Goal: Task Accomplishment & Management: Use online tool/utility

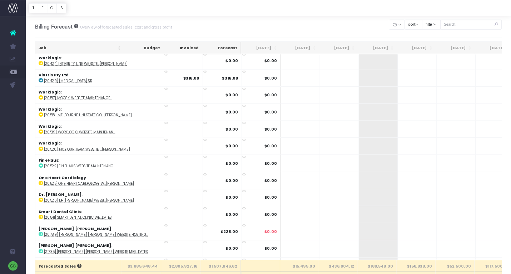
scroll to position [2, 0]
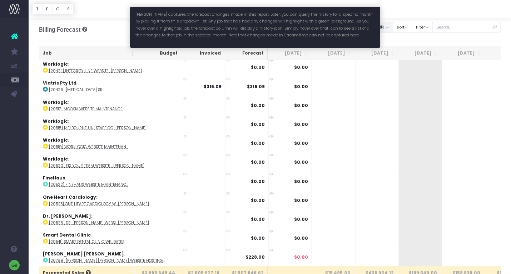
click at [393, 26] on button "button" at bounding box center [384, 27] width 18 height 11
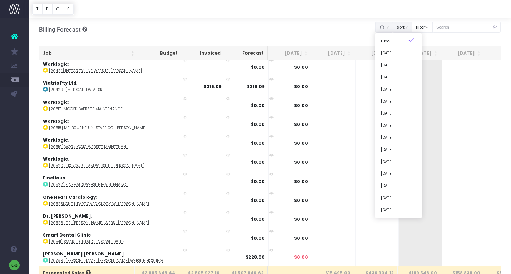
click at [412, 26] on button "sort" at bounding box center [403, 27] width 20 height 11
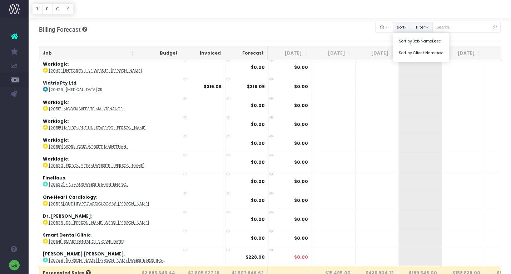
click at [429, 28] on button "filter" at bounding box center [422, 27] width 21 height 11
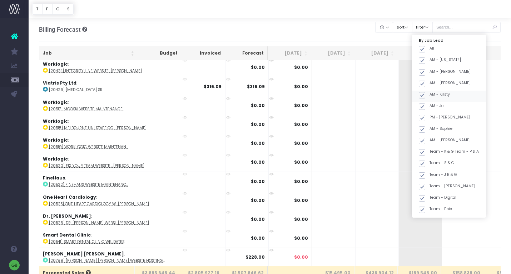
drag, startPoint x: 431, startPoint y: 49, endPoint x: 446, endPoint y: 91, distance: 45.0
click at [425, 50] on span at bounding box center [422, 49] width 6 height 6
click at [431, 50] on input "All" at bounding box center [432, 48] width 5 height 5
checkbox input "false"
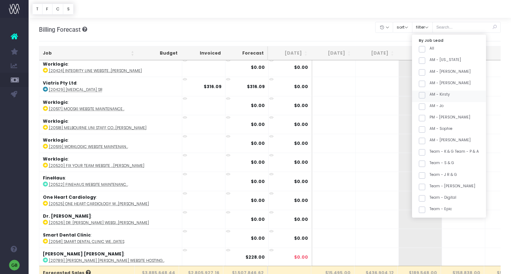
checkbox input "false"
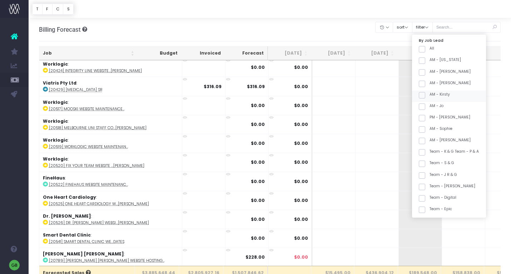
checkbox input "false"
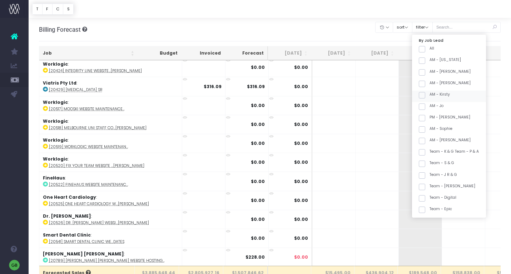
checkbox input "false"
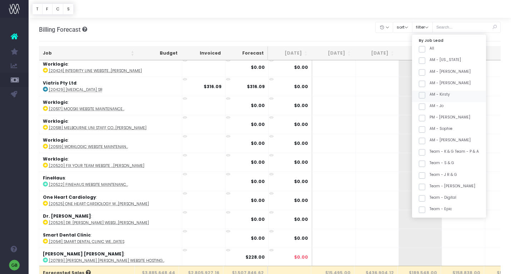
checkbox input "false"
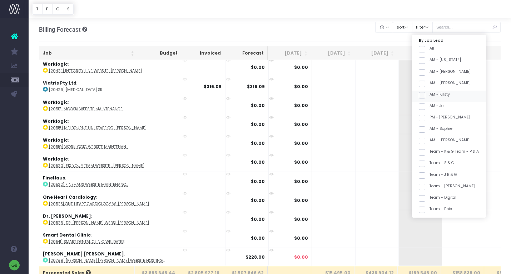
checkbox input "false"
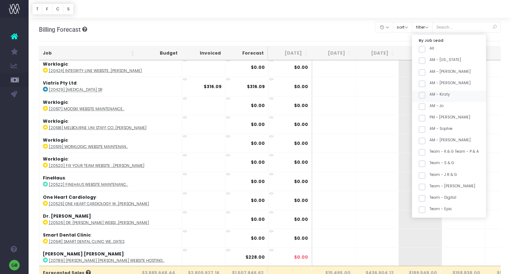
checkbox input "false"
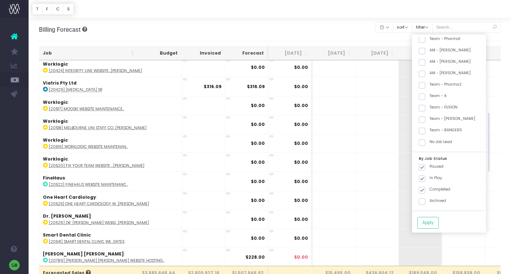
scroll to position [237, 0]
click at [425, 88] on span at bounding box center [422, 87] width 6 height 6
click at [431, 88] on input "Team - Pharma2" at bounding box center [432, 86] width 5 height 5
checkbox input "true"
click at [425, 133] on span at bounding box center [422, 133] width 6 height 6
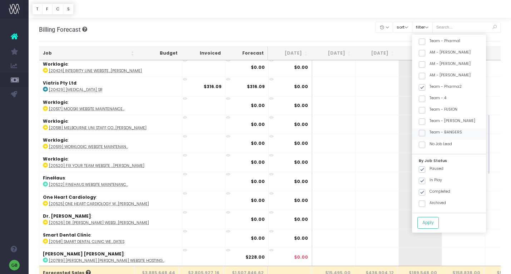
click at [433, 133] on input "Team - BANGERS" at bounding box center [432, 132] width 5 height 5
checkbox input "true"
click at [439, 222] on button "Apply" at bounding box center [427, 223] width 21 height 12
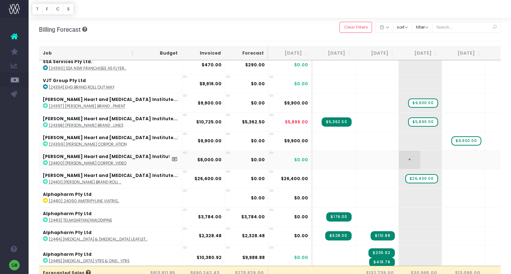
scroll to position [1585, 0]
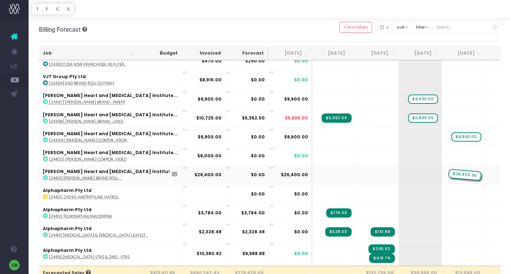
drag, startPoint x: 382, startPoint y: 169, endPoint x: 417, endPoint y: 169, distance: 35.0
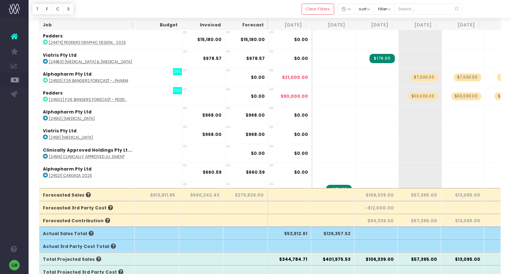
scroll to position [1950, 0]
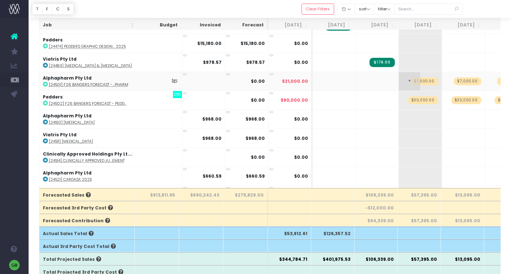
click at [411, 78] on span "$7,000.00" at bounding box center [424, 82] width 27 height 8
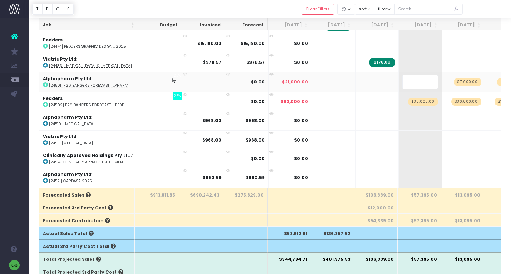
click at [290, 10] on div at bounding box center [270, 9] width 482 height 18
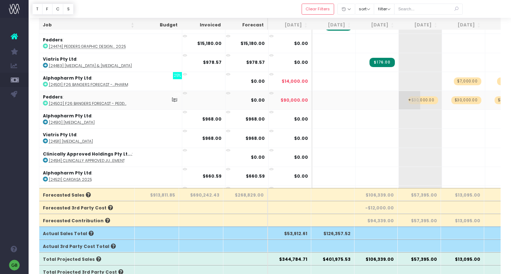
click at [408, 96] on span "$30,000.00" at bounding box center [423, 100] width 30 height 8
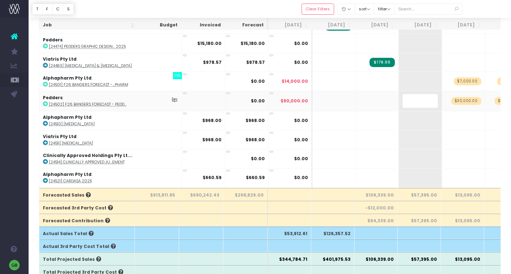
click at [289, 5] on div at bounding box center [270, 9] width 482 height 18
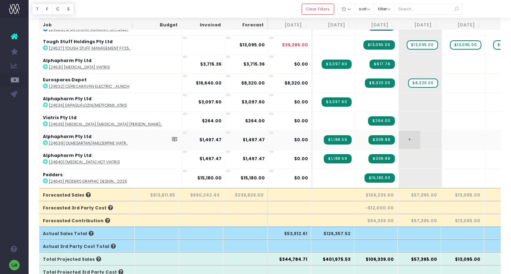
scroll to position [2846, 0]
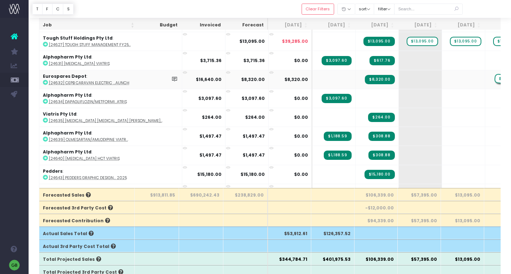
drag, startPoint x: 382, startPoint y: 70, endPoint x: 471, endPoint y: 67, distance: 89.0
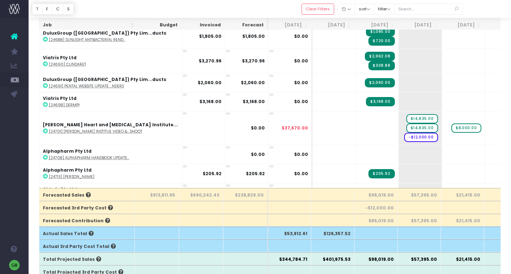
scroll to position [3195, 0]
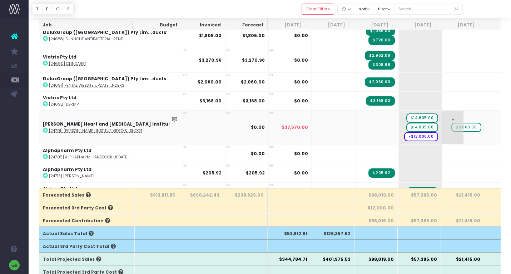
click at [451, 123] on span "$8,000.00" at bounding box center [466, 127] width 30 height 9
click at [297, 6] on div at bounding box center [270, 9] width 482 height 18
click at [404, 132] on span "-$12,000.00" at bounding box center [421, 136] width 34 height 9
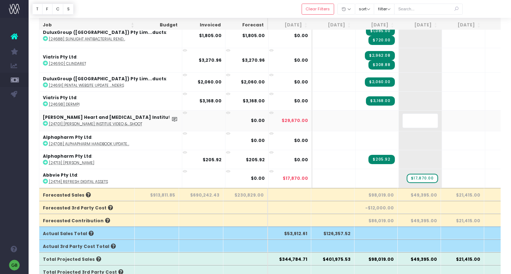
click at [281, 9] on div at bounding box center [270, 9] width 482 height 18
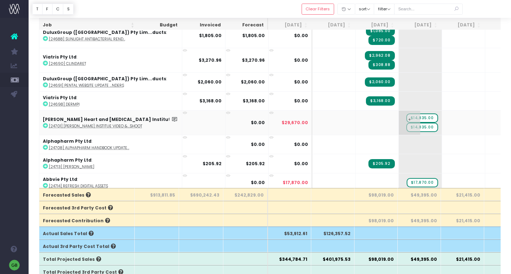
click at [406, 123] on span "$14,835.00" at bounding box center [422, 127] width 32 height 9
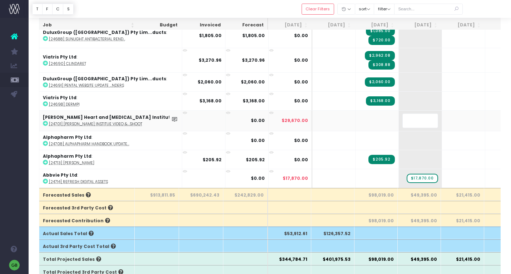
click at [283, 6] on div at bounding box center [270, 9] width 482 height 18
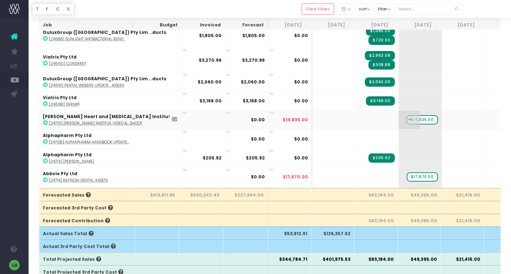
click at [406, 115] on span "$14,835.00" at bounding box center [422, 119] width 32 height 9
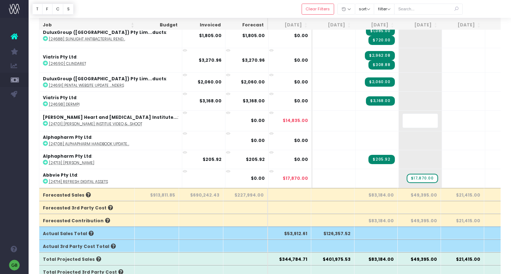
click at [281, 11] on div at bounding box center [270, 9] width 482 height 18
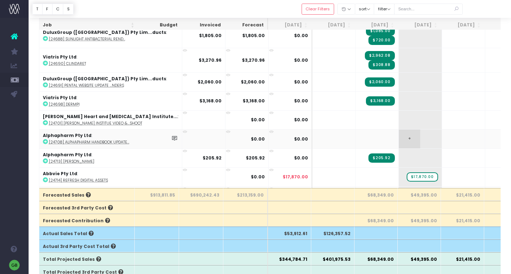
click at [399, 130] on span "+" at bounding box center [409, 139] width 21 height 19
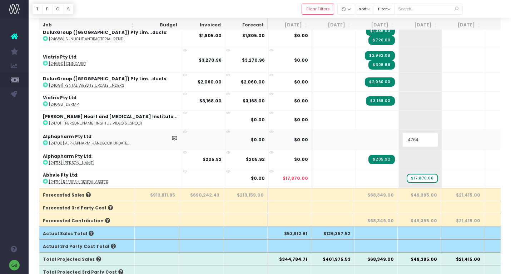
type input "47645"
click at [252, 11] on div at bounding box center [270, 9] width 482 height 18
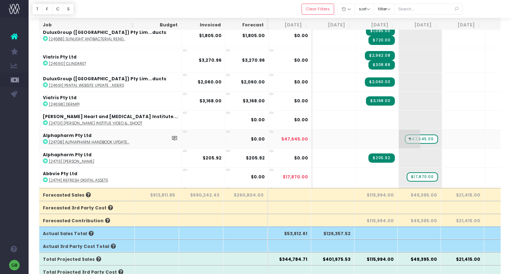
click at [399, 130] on span "+" at bounding box center [409, 139] width 21 height 19
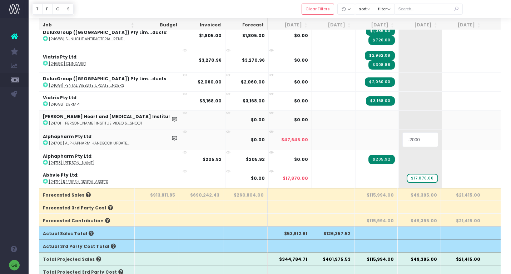
type input "-20000"
click at [297, 6] on div at bounding box center [270, 9] width 482 height 18
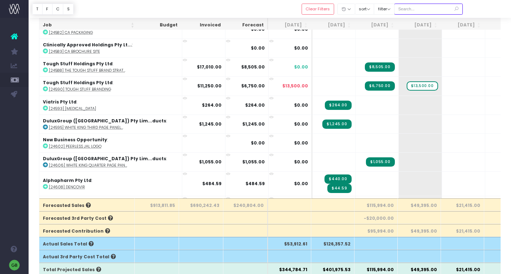
scroll to position [73, 0]
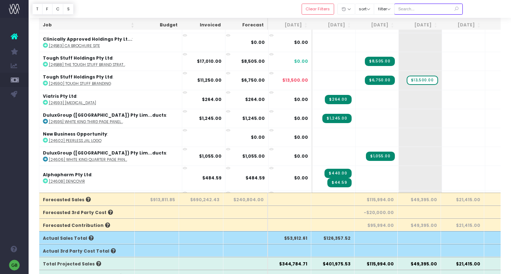
click at [441, 8] on input "text" at bounding box center [428, 9] width 69 height 11
type input "tough stuff"
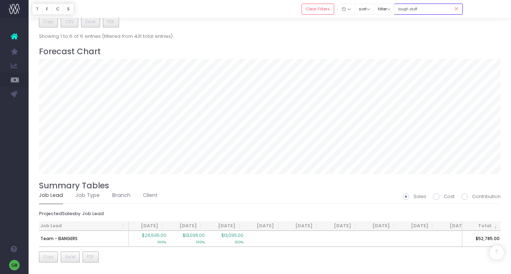
scroll to position [0, 0]
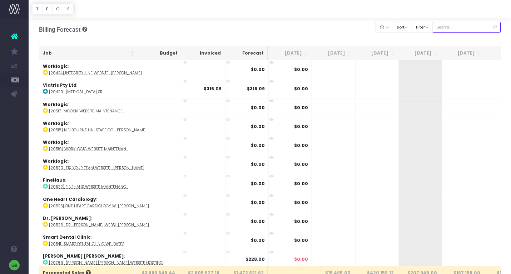
click at [458, 26] on input "text" at bounding box center [466, 27] width 69 height 11
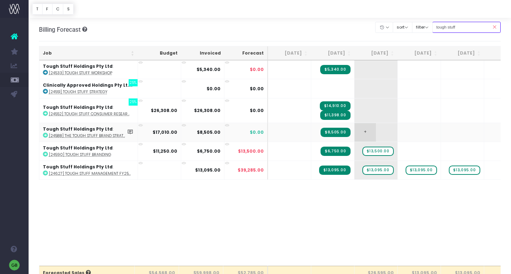
type input "tough stuff"
click at [365, 130] on span "+" at bounding box center [365, 132] width 21 height 19
click at [361, 28] on body "Oh my... this is bad. wayahead wasn't able to load this page. Please contact su…" at bounding box center [255, 137] width 511 height 274
click at [382, 152] on span "$13,500.00" at bounding box center [377, 151] width 31 height 9
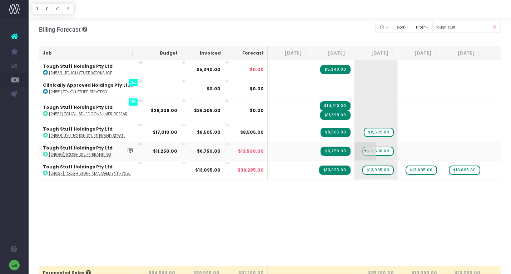
click at [382, 152] on span "$13,500.00" at bounding box center [377, 151] width 31 height 9
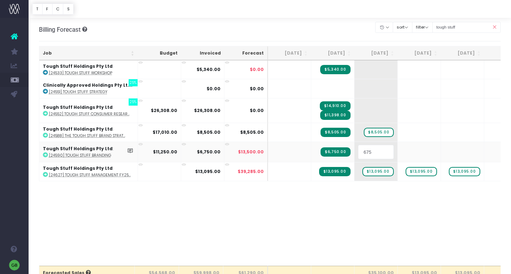
type input "6750"
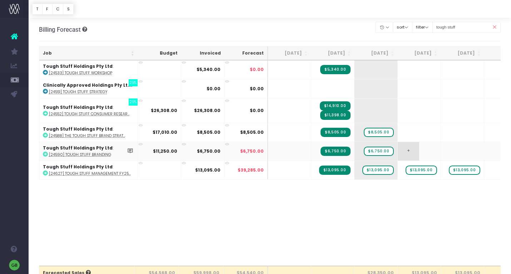
click at [412, 152] on span "+" at bounding box center [408, 151] width 21 height 19
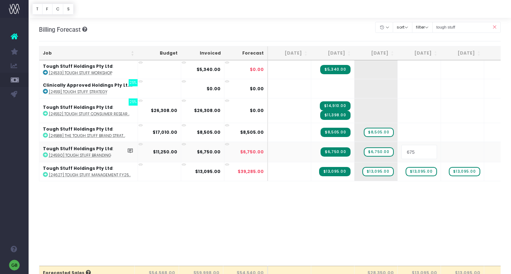
type input "6750"
click at [412, 211] on body "Oh my... this is bad. wayahead wasn't able to load this page. Please contact su…" at bounding box center [255, 137] width 511 height 274
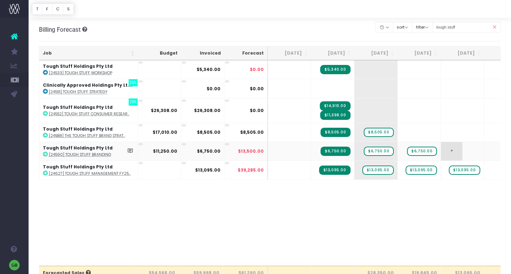
click at [456, 149] on span "+" at bounding box center [451, 151] width 21 height 19
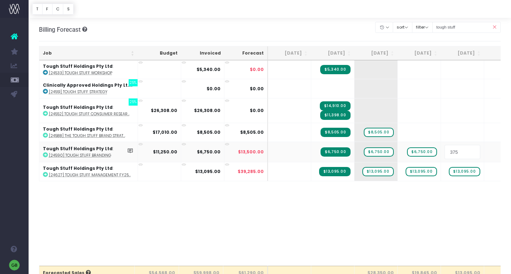
type input "3750"
click at [426, 203] on body "Oh my... this is bad. wayahead wasn't able to load this page. Please contact su…" at bounding box center [255, 137] width 511 height 274
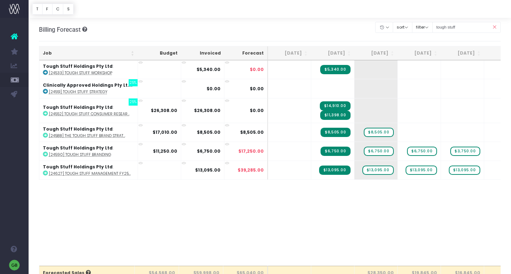
click at [271, 230] on div "Job Budget Invoiced Forecast Aug 25 Sep 25 Oct 25 Nov 25 Dec 25 Jan 26 Feb 26 M…" at bounding box center [270, 163] width 462 height 206
click at [119, 115] on abbr "[24552] Tough Stuff Consumer Resear..." at bounding box center [89, 114] width 81 height 5
